Goal: Task Accomplishment & Management: Complete application form

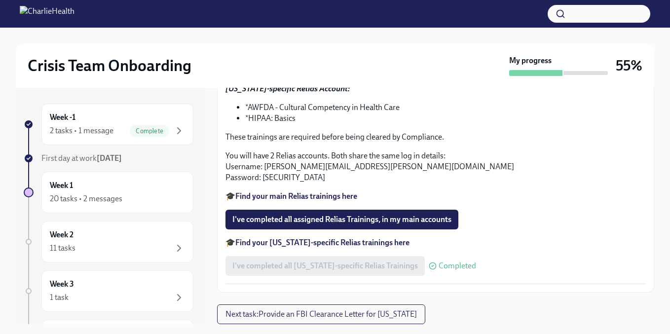
scroll to position [6, 0]
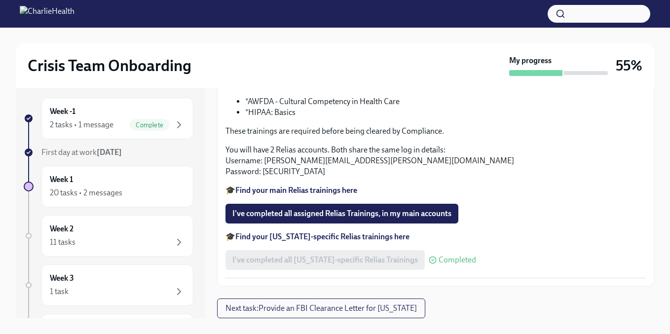
click at [347, 191] on strong "Find your main Relias trainings here" at bounding box center [296, 189] width 122 height 9
click at [323, 190] on strong "Find your main Relias trainings here" at bounding box center [296, 189] width 122 height 9
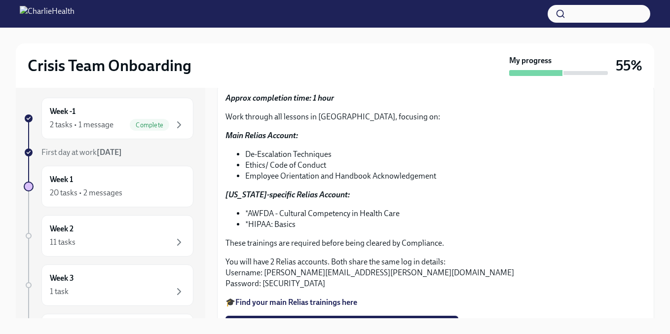
scroll to position [234, 0]
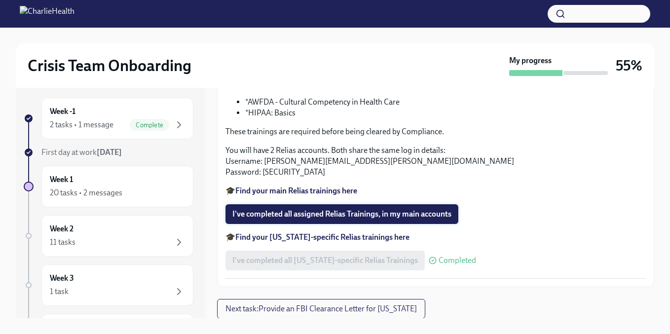
click at [404, 216] on span "I've completed all assigned Relias Trainings, in my main accounts" at bounding box center [341, 214] width 219 height 10
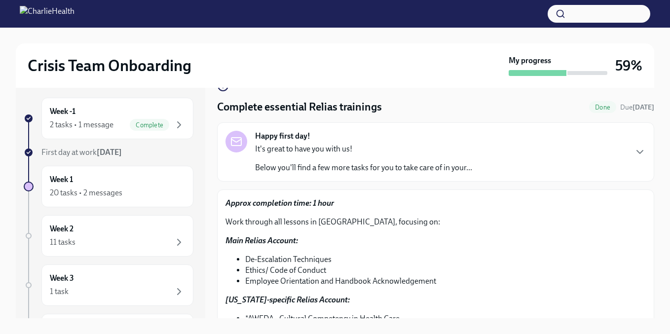
scroll to position [0, 0]
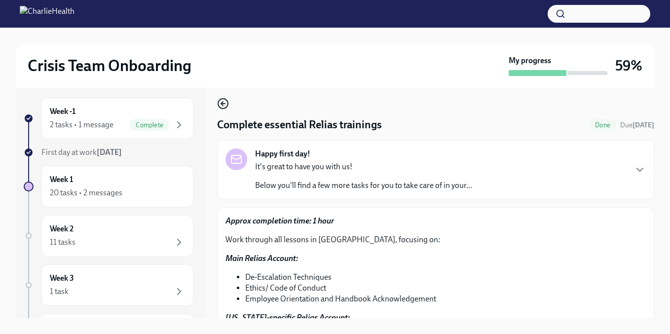
click at [224, 106] on icon "button" at bounding box center [223, 104] width 12 height 12
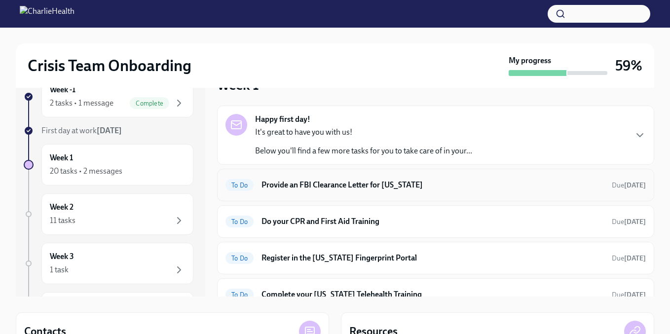
scroll to position [27, 0]
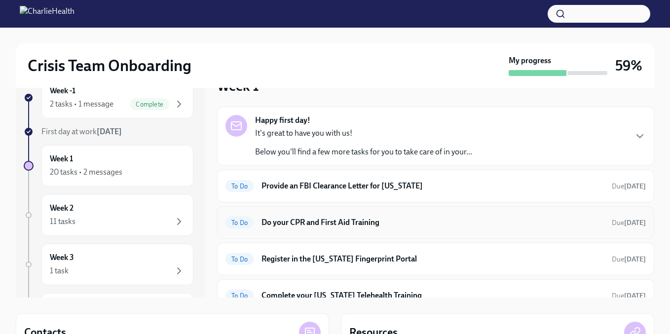
click at [404, 224] on h6 "Do your CPR and First Aid Training" at bounding box center [432, 222] width 342 height 11
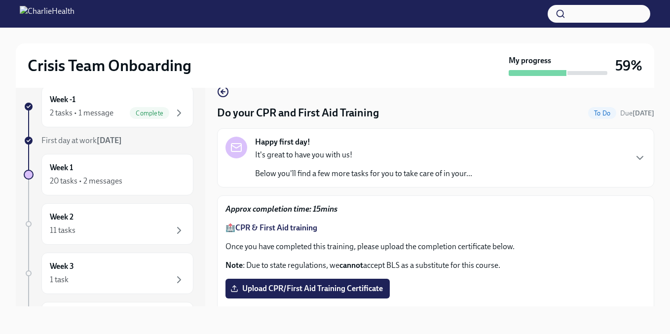
click at [289, 229] on strong "CPR & First Aid training" at bounding box center [276, 227] width 82 height 9
click at [320, 290] on span "Upload CPR/First Aid Training Certificate" at bounding box center [307, 289] width 150 height 10
click at [0, 0] on input "Upload CPR/First Aid Training Certificate" at bounding box center [0, 0] width 0 height 0
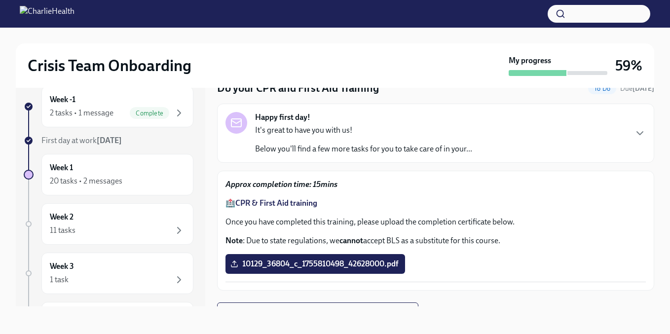
scroll to position [40, 0]
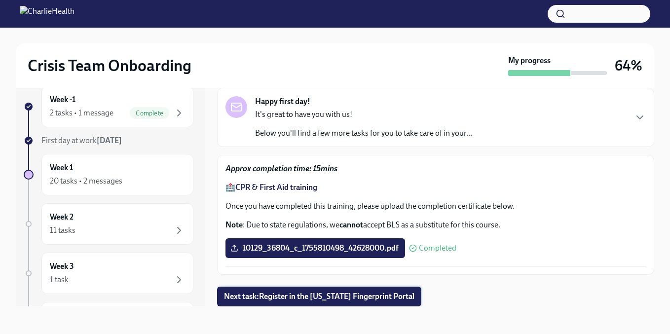
click at [298, 294] on span "Next task : Register in the [US_STATE] Fingerprint Portal" at bounding box center [319, 296] width 190 height 10
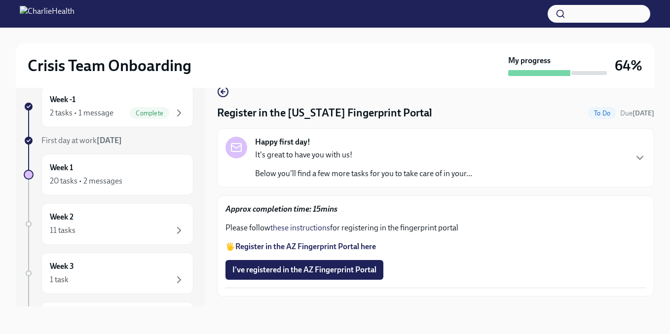
click at [324, 244] on strong "Register in the AZ Fingerprint Portal here" at bounding box center [305, 246] width 141 height 9
click at [80, 163] on div "Week 1 20 tasks • 2 messages" at bounding box center [117, 174] width 135 height 25
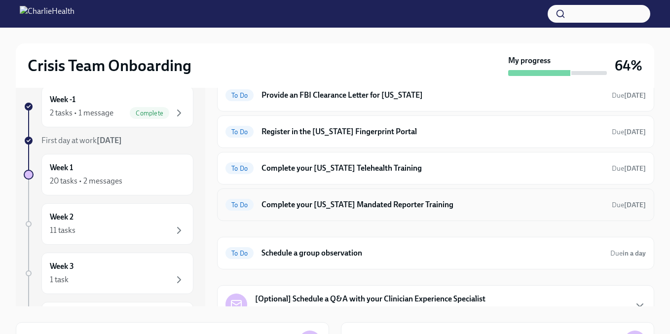
scroll to position [99, 0]
click at [371, 203] on h6 "Complete your [US_STATE] Mandated Reporter Training" at bounding box center [432, 205] width 342 height 11
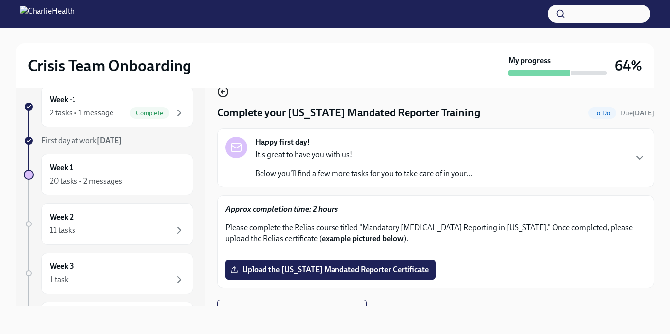
click at [225, 94] on icon "button" at bounding box center [223, 92] width 12 height 12
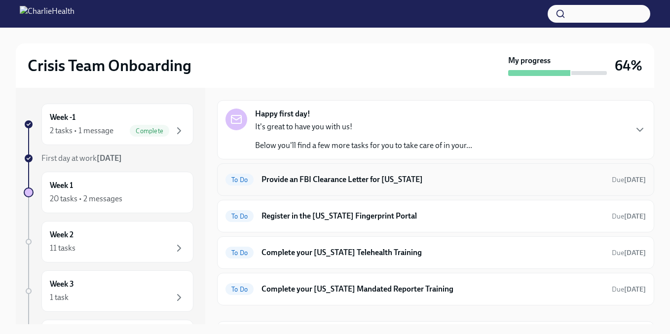
scroll to position [51, 0]
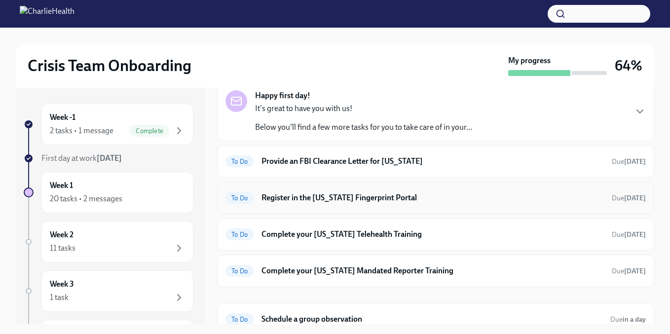
click at [346, 200] on h6 "Register in the [US_STATE] Fingerprint Portal" at bounding box center [432, 197] width 342 height 11
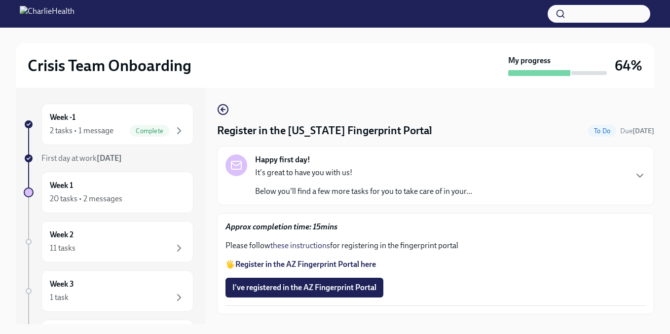
click at [303, 264] on strong "Register in the AZ Fingerprint Portal here" at bounding box center [305, 263] width 141 height 9
click at [330, 290] on span "I've registered in the AZ Fingerprint Portal" at bounding box center [304, 288] width 144 height 10
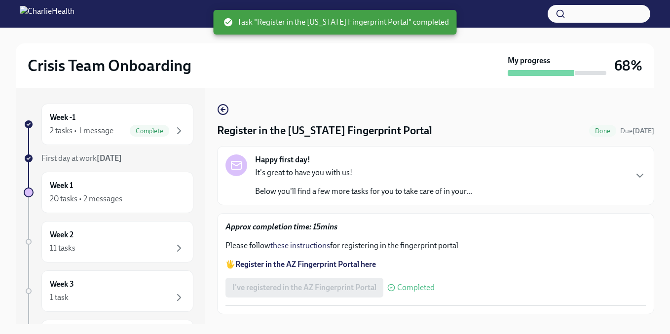
scroll to position [22, 0]
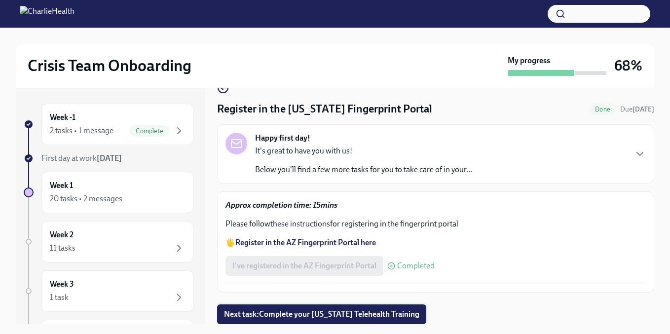
click at [376, 316] on span "Next task : Complete your [US_STATE] Telehealth Training" at bounding box center [321, 314] width 195 height 10
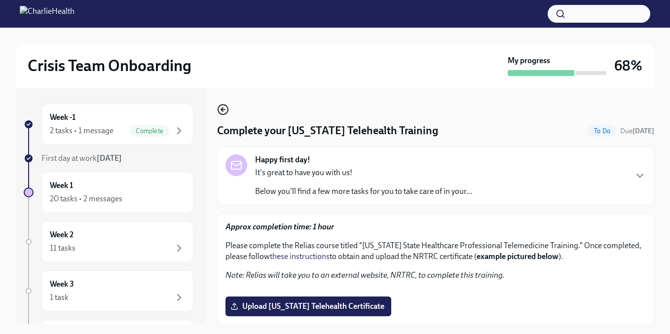
click at [223, 109] on icon "button" at bounding box center [223, 109] width 4 height 0
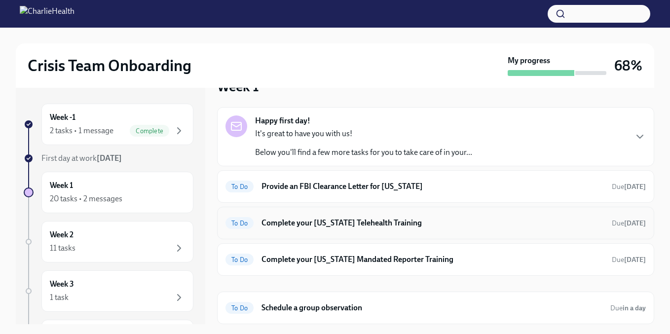
scroll to position [144, 0]
